Goal: Task Accomplishment & Management: Manage account settings

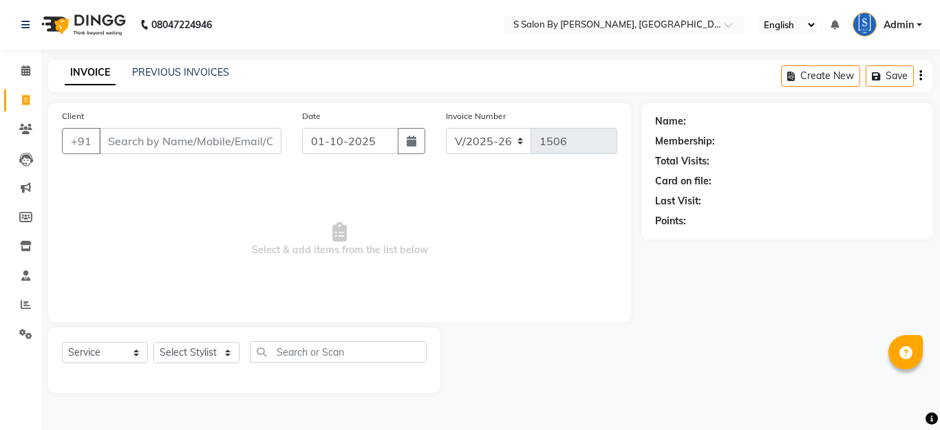
select select "45"
select select "service"
click at [24, 125] on icon at bounding box center [25, 129] width 13 height 10
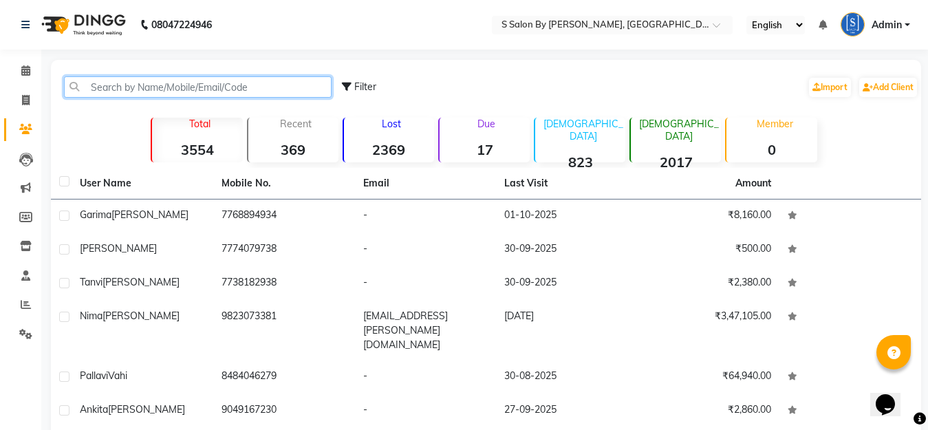
click at [114, 89] on input "text" at bounding box center [198, 86] width 268 height 21
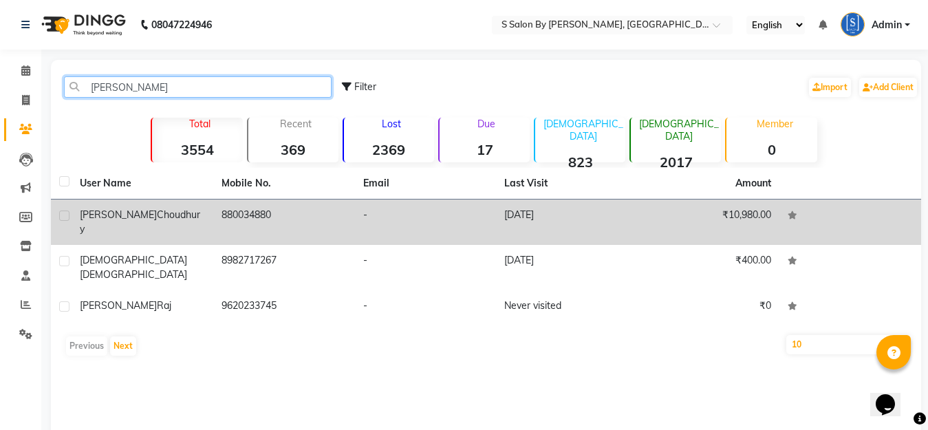
type input "[PERSON_NAME]"
click at [524, 211] on td "[DATE]" at bounding box center [567, 222] width 142 height 45
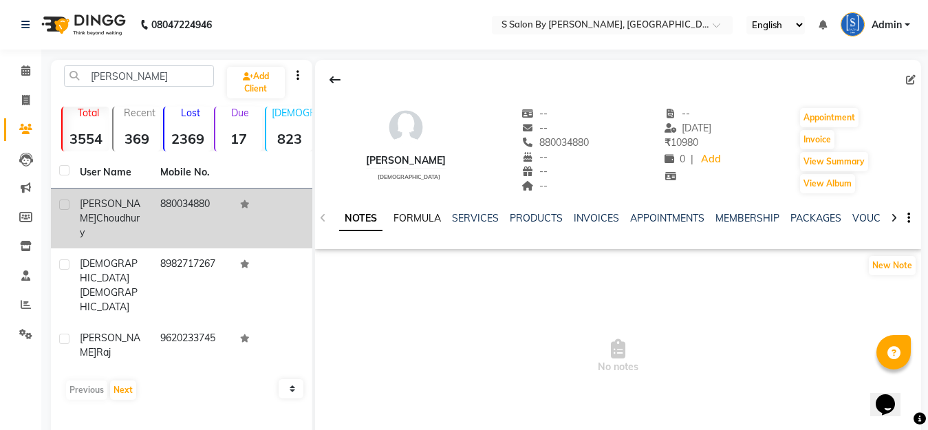
click at [429, 219] on link "FORMULA" at bounding box center [417, 218] width 47 height 12
click at [487, 219] on link "SERVICES" at bounding box center [474, 218] width 47 height 12
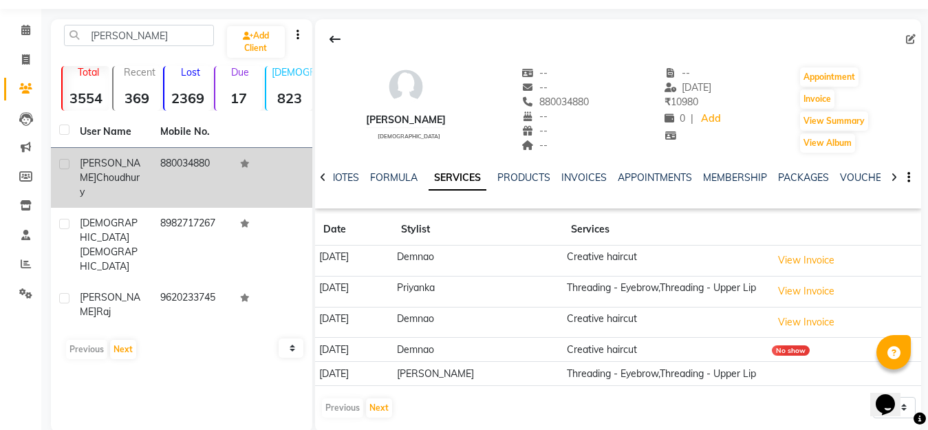
scroll to position [63, 0]
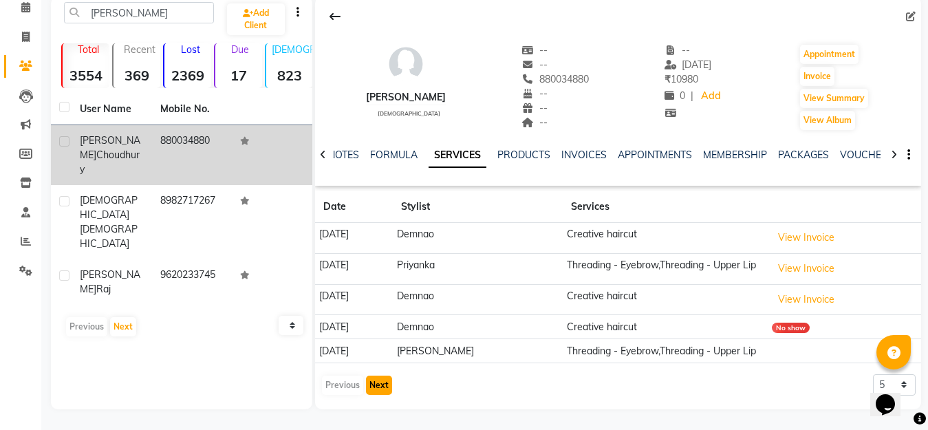
click at [382, 382] on button "Next" at bounding box center [379, 385] width 26 height 19
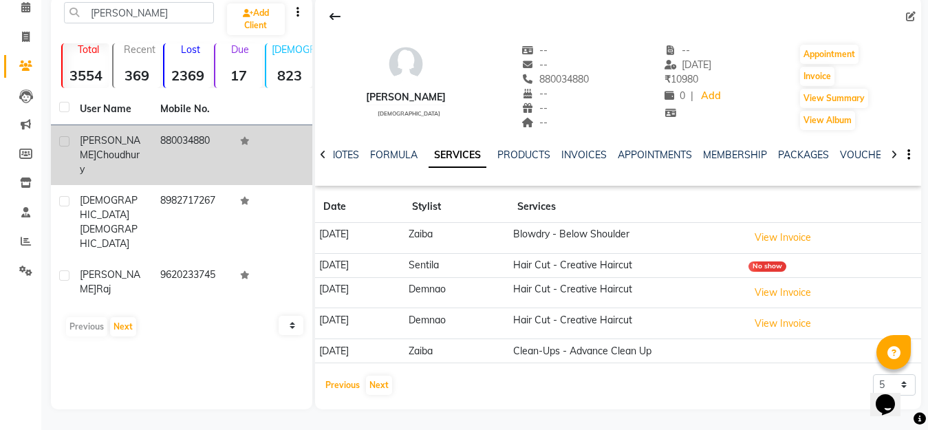
click at [345, 385] on button "Previous" at bounding box center [342, 385] width 41 height 19
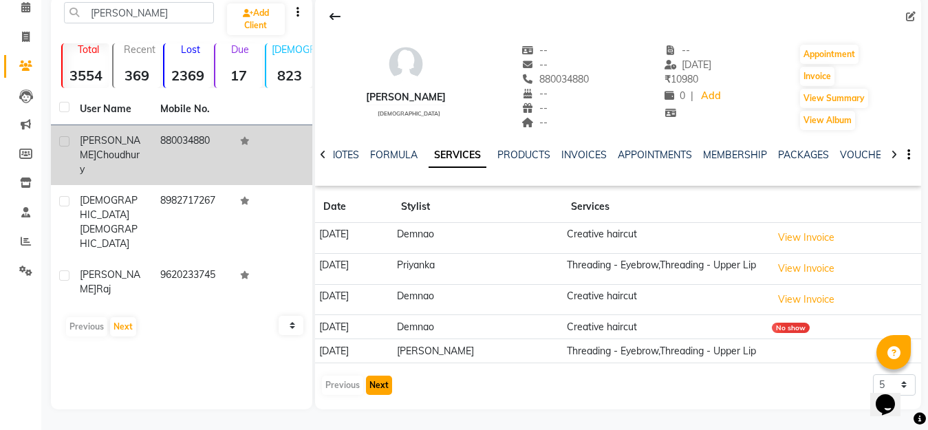
click at [382, 382] on button "Next" at bounding box center [379, 385] width 26 height 19
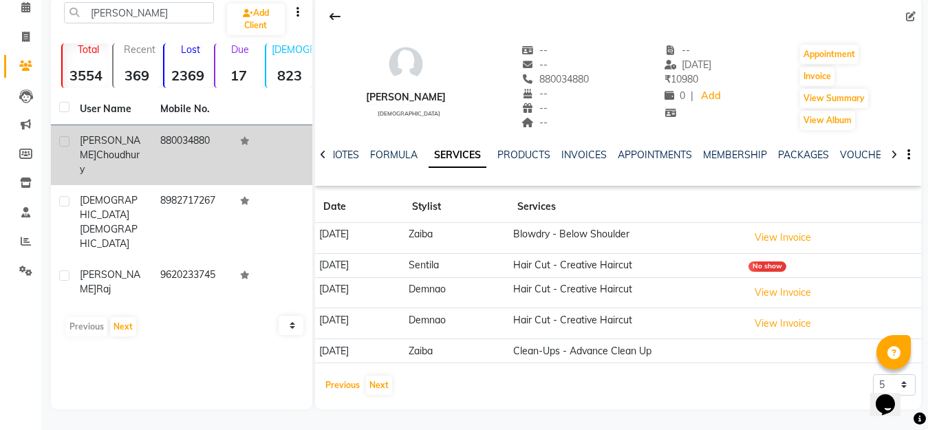
click at [324, 379] on button "Previous" at bounding box center [342, 385] width 41 height 19
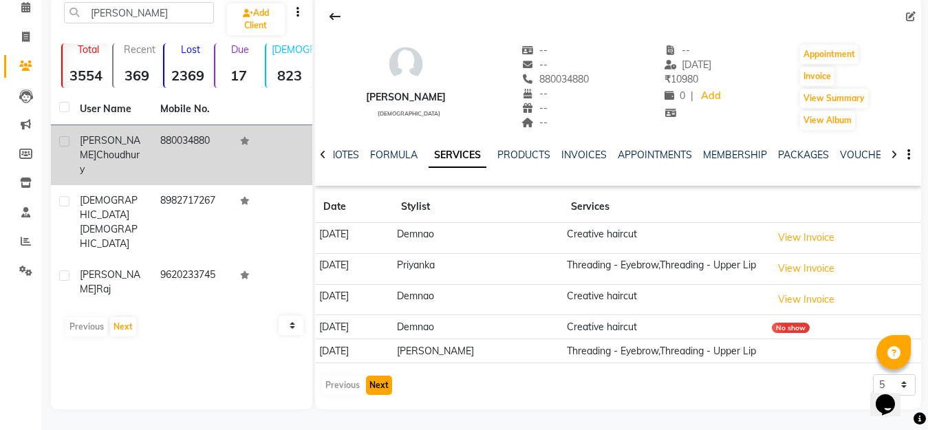
click at [374, 391] on button "Next" at bounding box center [379, 385] width 26 height 19
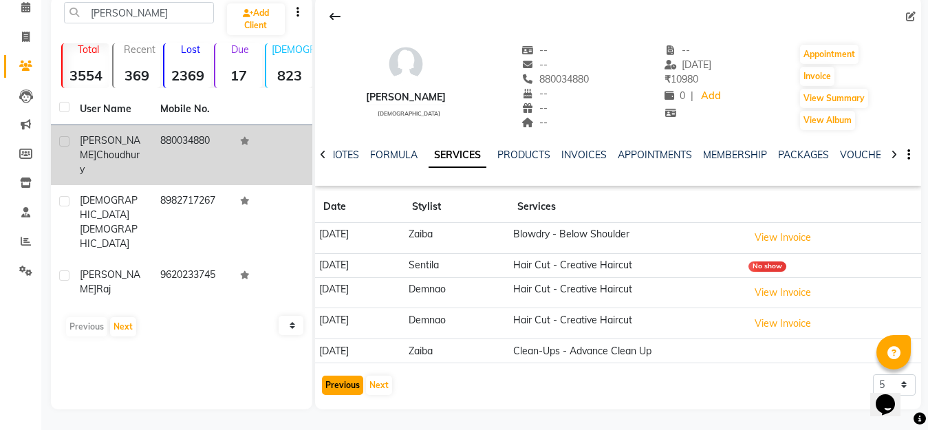
click at [334, 389] on button "Previous" at bounding box center [342, 385] width 41 height 19
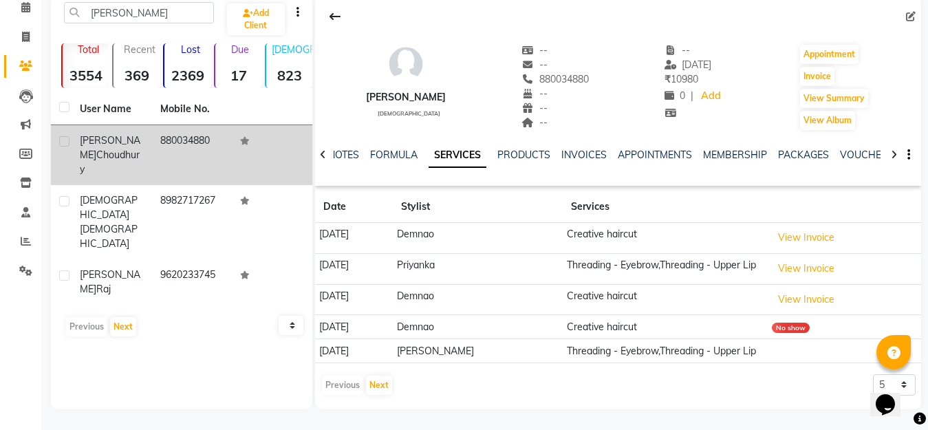
scroll to position [0, 0]
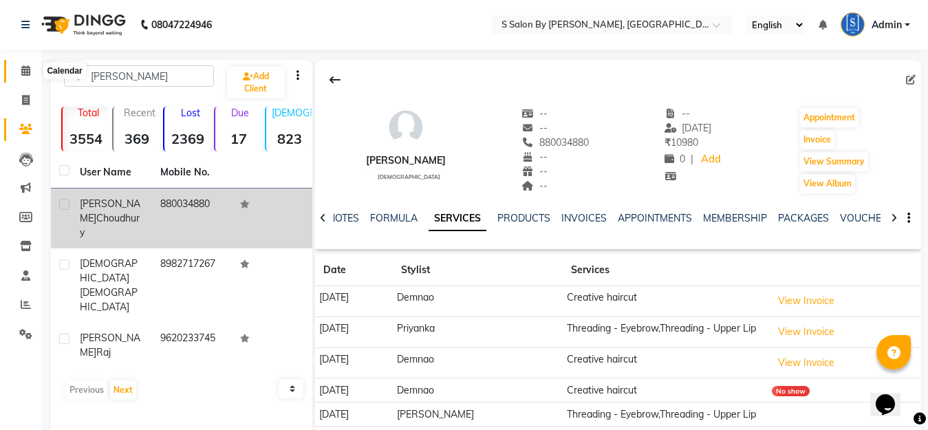
click at [25, 73] on icon at bounding box center [25, 70] width 9 height 10
